Goal: Check status: Check status

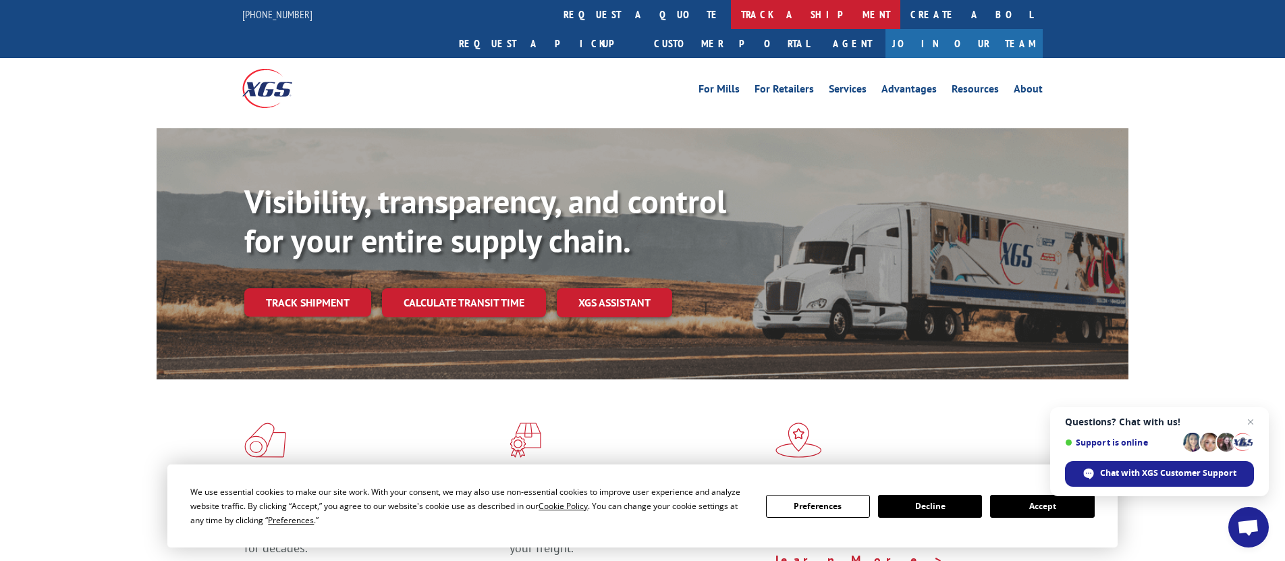
click at [731, 7] on link "track a shipment" at bounding box center [815, 14] width 169 height 29
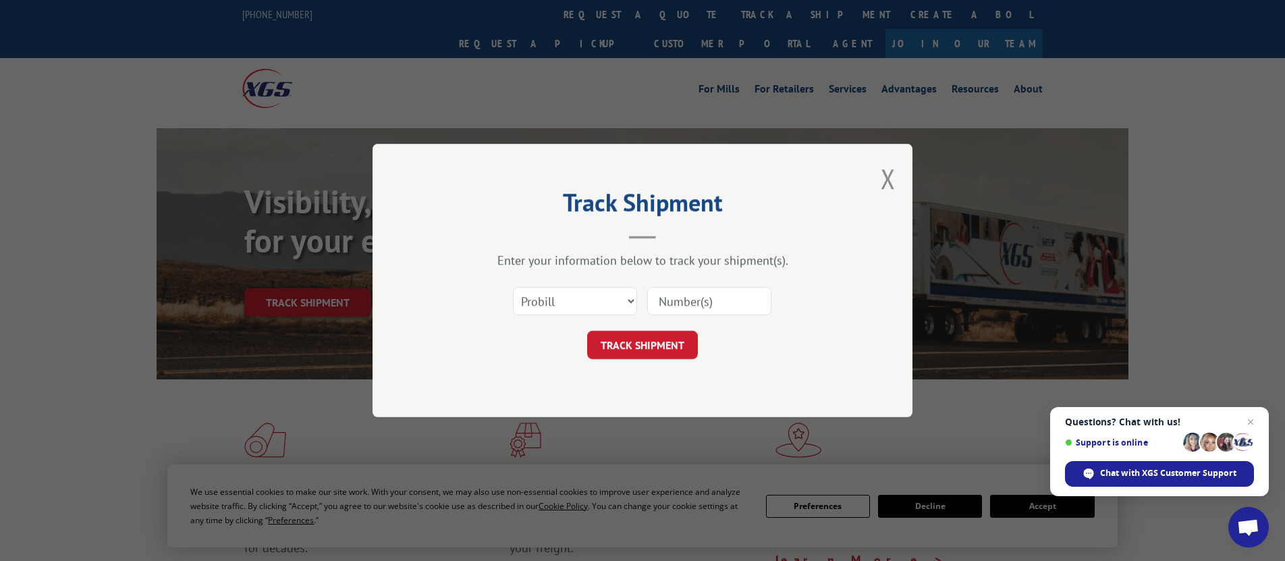
click at [706, 309] on input at bounding box center [709, 301] width 124 height 28
type input "v"
paste input "471207"
type input "471207"
click at [669, 350] on button "TRACK SHIPMENT" at bounding box center [642, 345] width 111 height 28
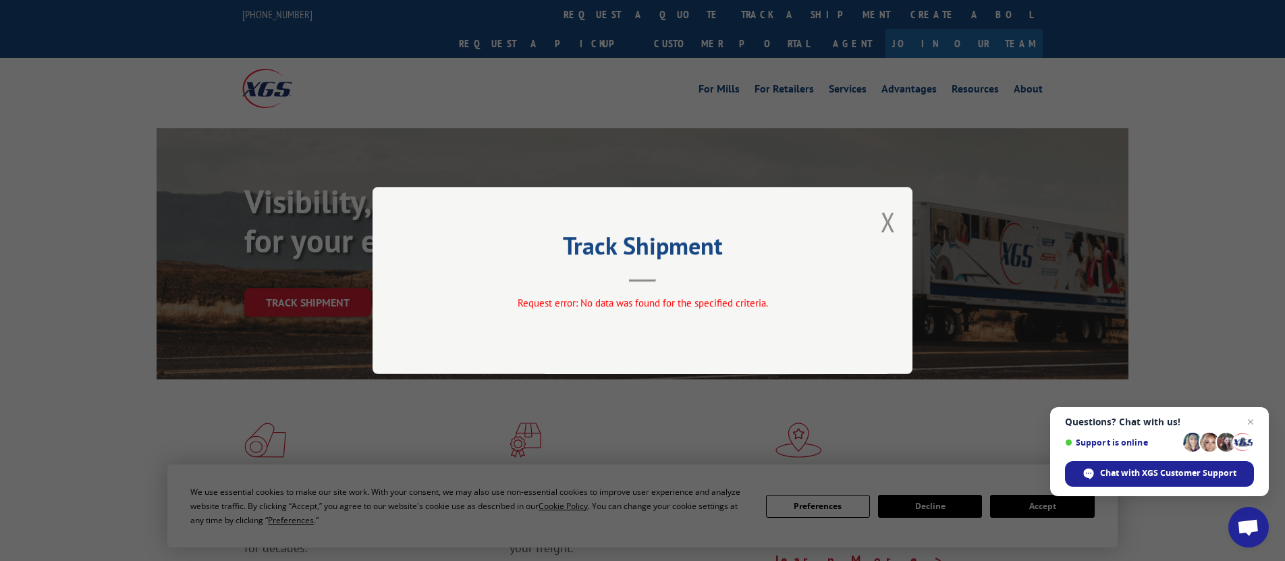
click at [694, 314] on div "Request error: No data was found for the specified criteria." at bounding box center [642, 306] width 405 height 20
click at [889, 217] on button "Close modal" at bounding box center [888, 222] width 15 height 36
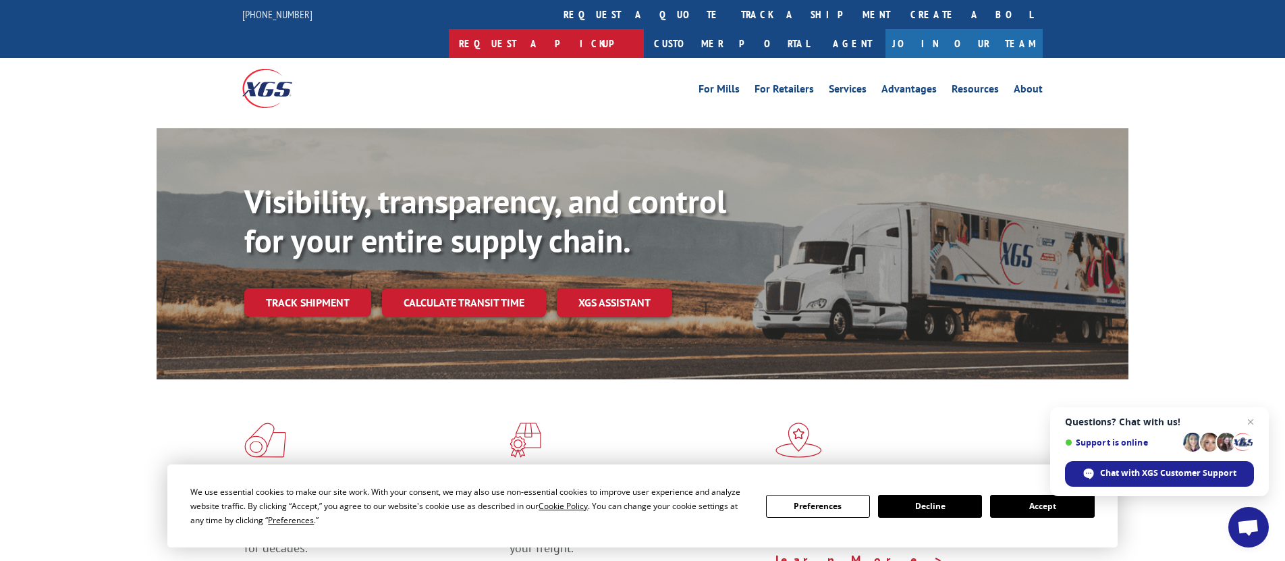
click at [644, 29] on link "Request a pickup" at bounding box center [546, 43] width 195 height 29
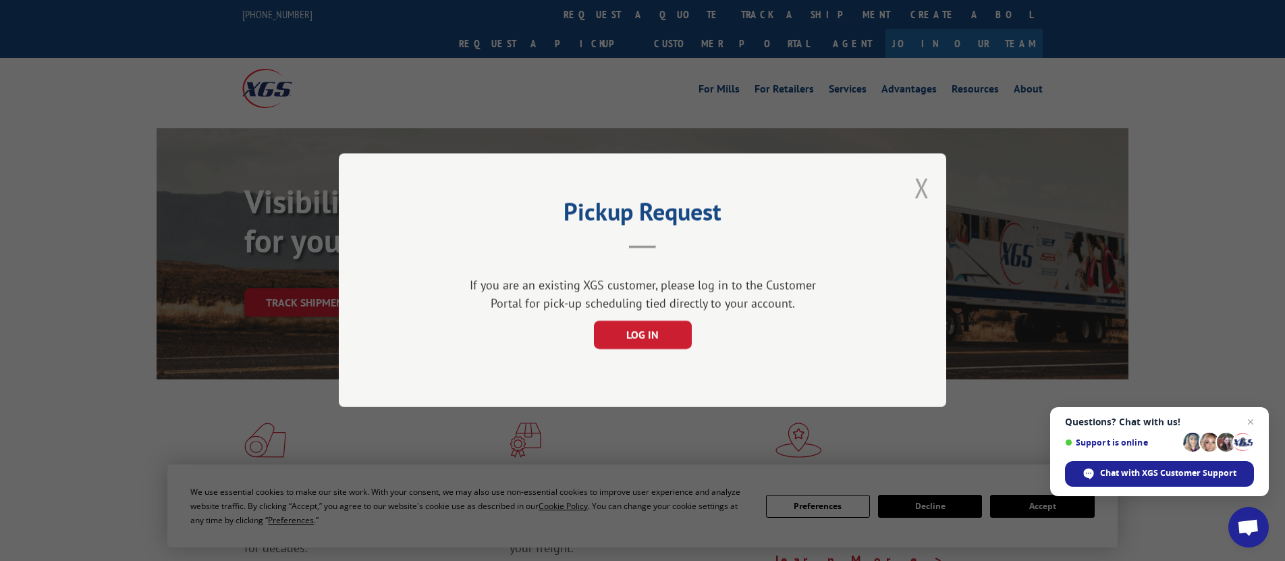
click at [922, 186] on button "Close modal" at bounding box center [922, 188] width 15 height 36
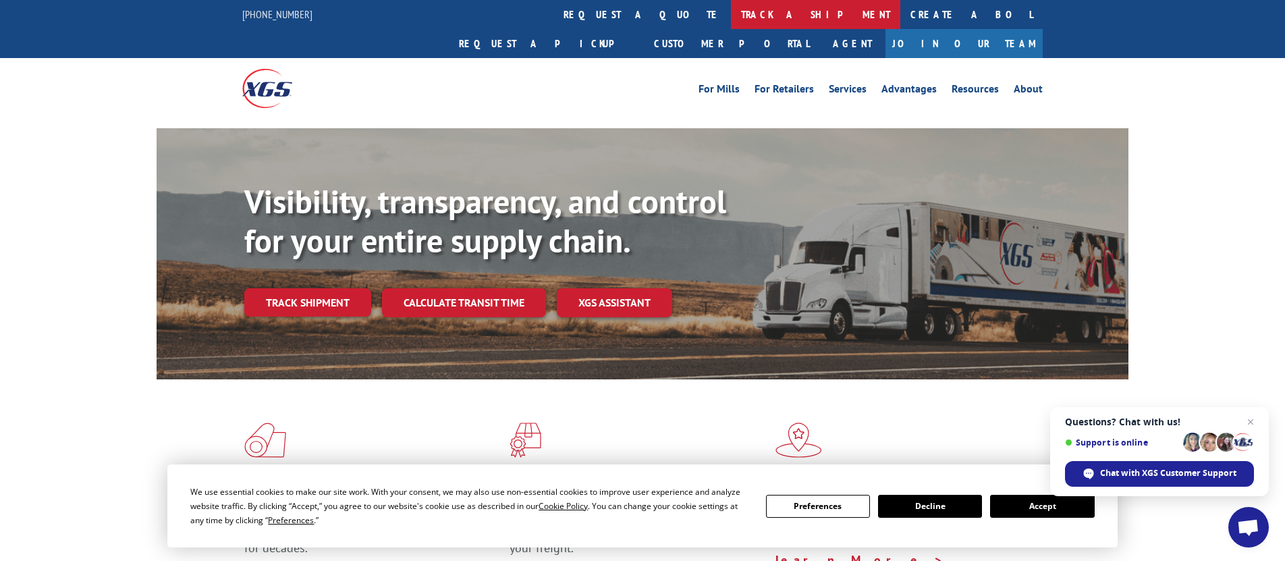
click at [731, 1] on link "track a shipment" at bounding box center [815, 14] width 169 height 29
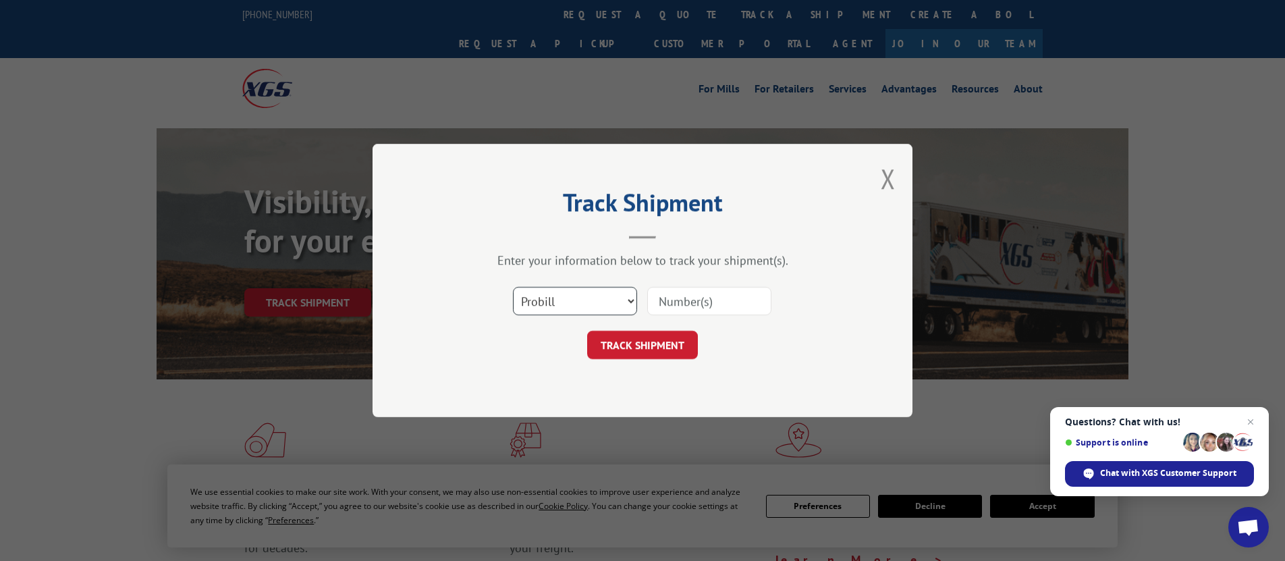
click at [596, 309] on select "Select category... Probill BOL PO" at bounding box center [575, 301] width 124 height 28
select select "bol"
click at [513, 287] on select "Select category... Probill BOL PO" at bounding box center [575, 301] width 124 height 28
click at [695, 304] on input at bounding box center [709, 301] width 124 height 28
paste input "471207"
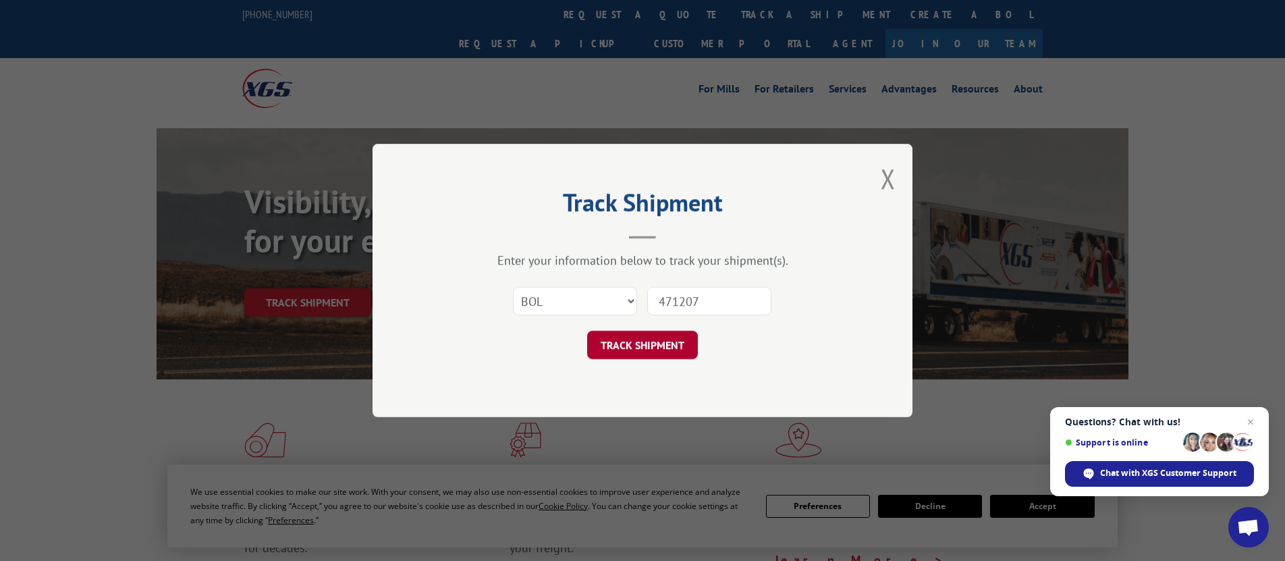
type input "471207"
click at [629, 340] on button "TRACK SHIPMENT" at bounding box center [642, 345] width 111 height 28
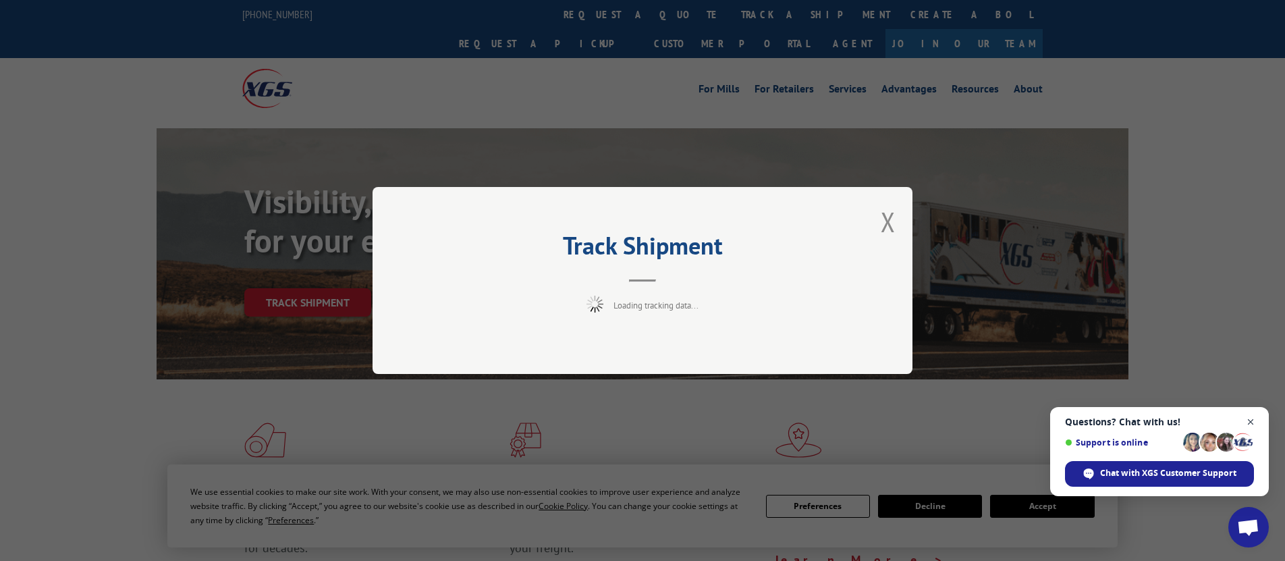
click at [1252, 424] on span "Close chat" at bounding box center [1251, 422] width 17 height 17
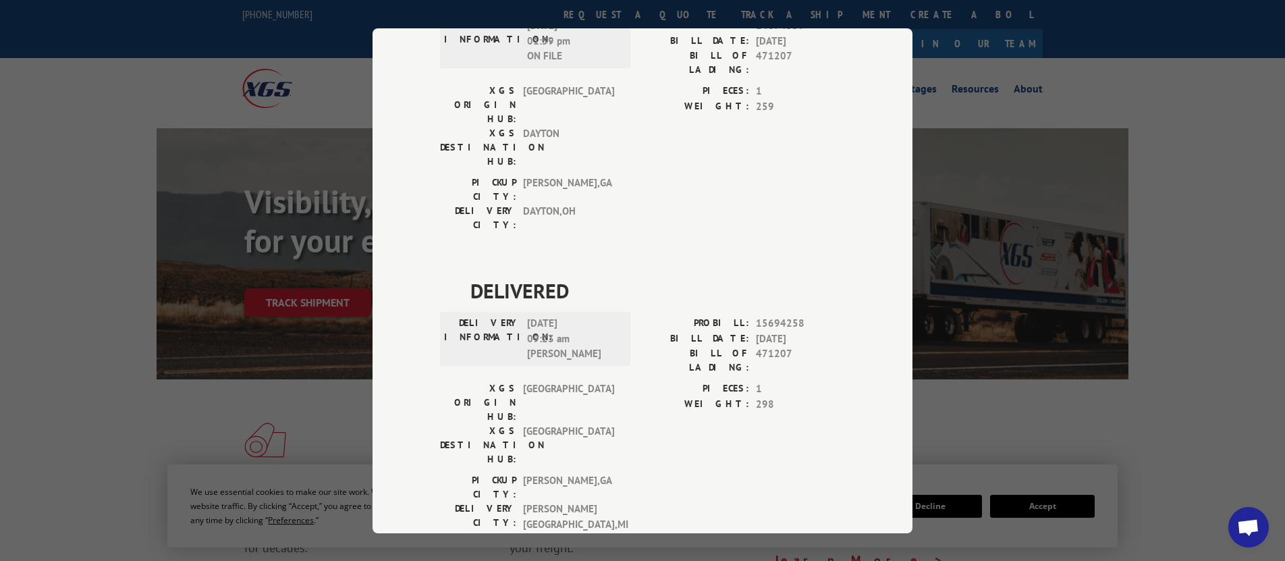
scroll to position [1640, 0]
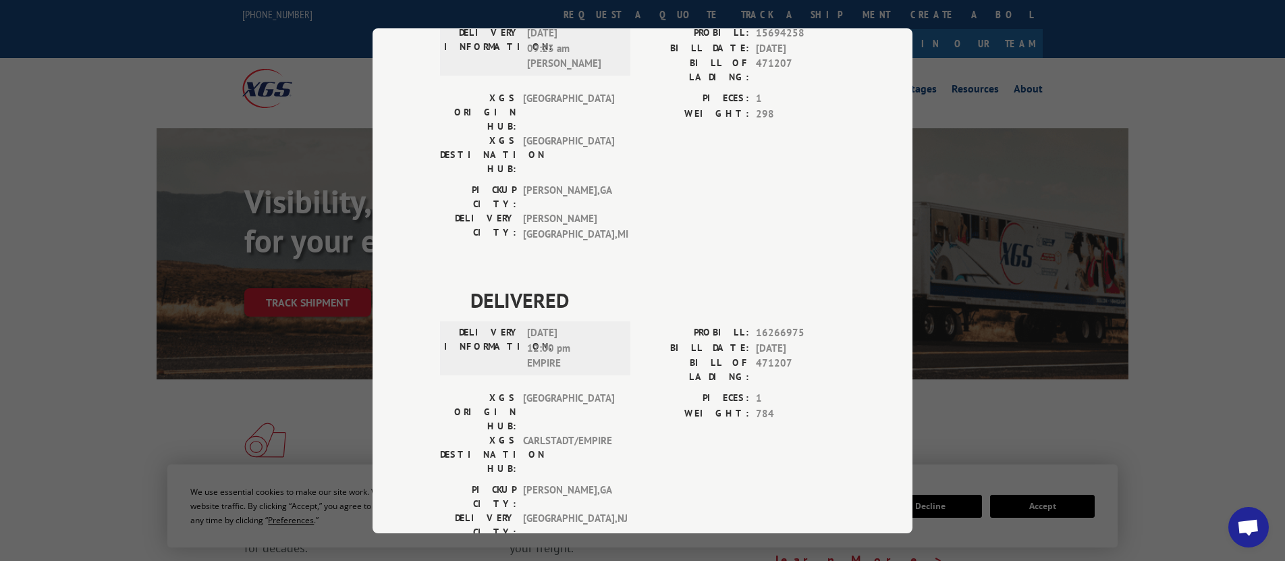
click at [1144, 76] on div "Track Shipment DELIVERED DELIVERY INFORMATION: PROBILL: 6851872 BILL DATE: [DAT…" at bounding box center [642, 280] width 1285 height 561
click at [1134, 86] on div "Track Shipment DELIVERED DELIVERY INFORMATION: PROBILL: 6851872 BILL DATE: [DAT…" at bounding box center [642, 280] width 1285 height 561
